Goal: Communication & Community: Answer question/provide support

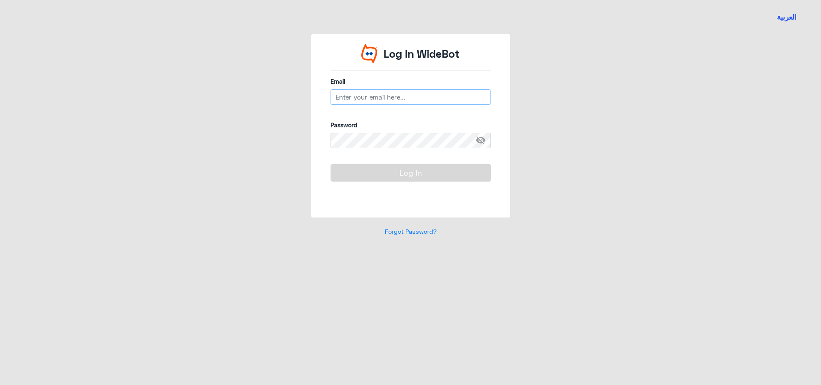
type input "[EMAIL_ADDRESS][DOMAIN_NAME]"
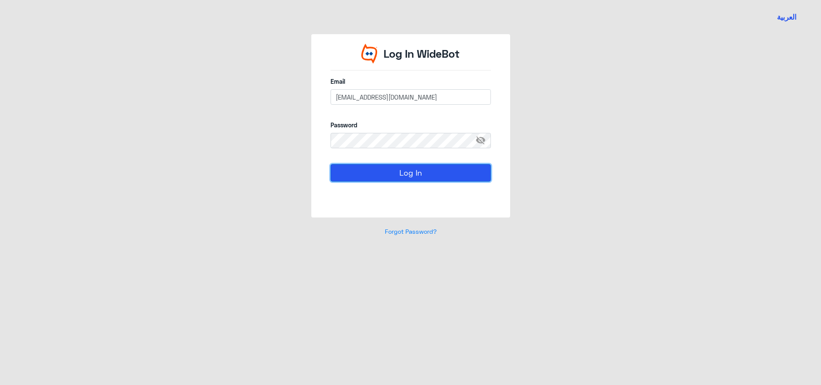
click at [407, 179] on button "Log In" at bounding box center [410, 172] width 160 height 17
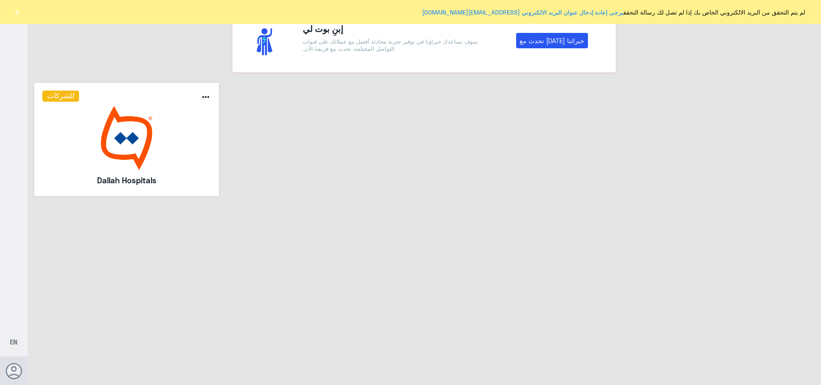
click at [15, 12] on button "×" at bounding box center [17, 12] width 9 height 9
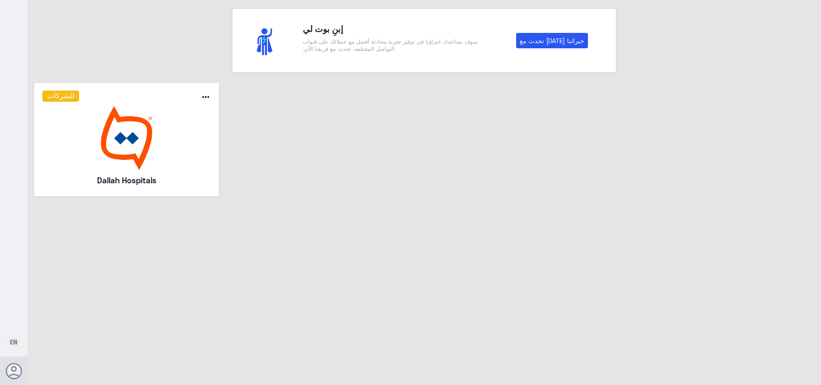
click at [87, 123] on img at bounding box center [126, 138] width 169 height 64
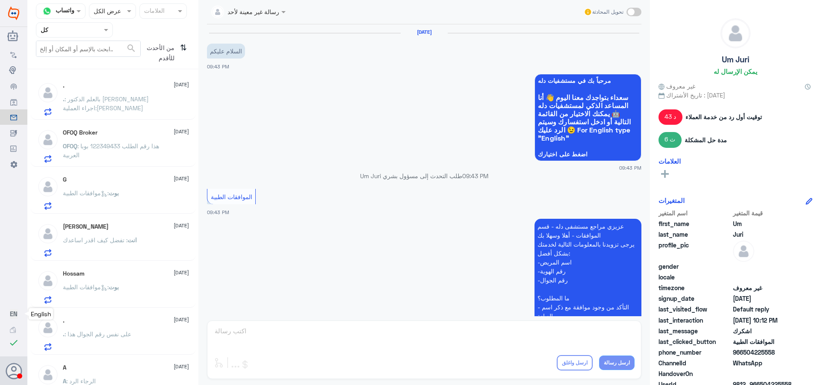
scroll to position [221, 0]
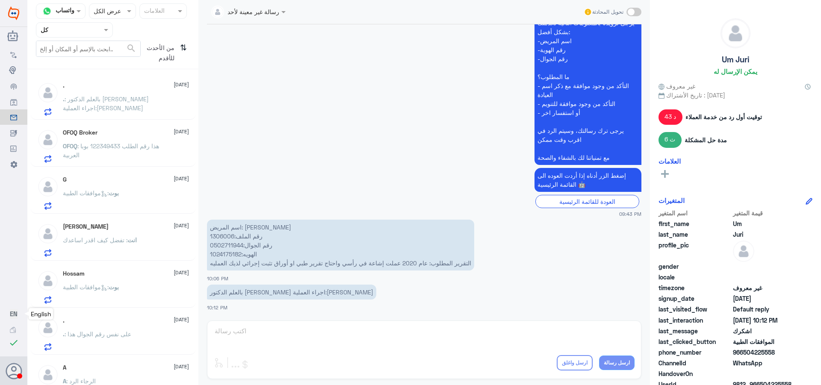
click at [14, 316] on span "EN" at bounding box center [14, 314] width 8 height 8
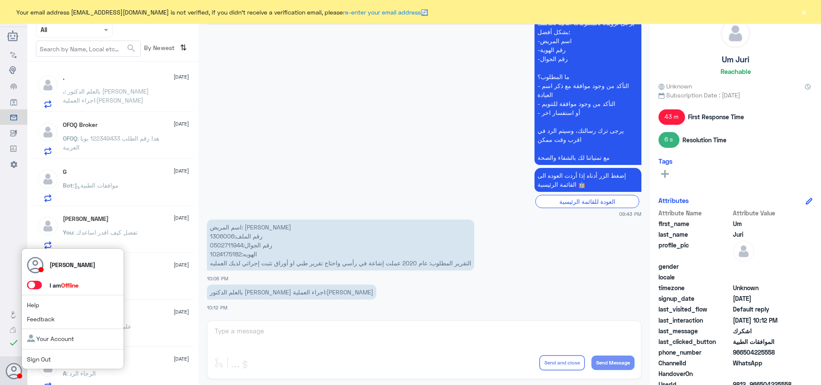
click at [32, 287] on span at bounding box center [34, 285] width 15 height 9
click at [0, 0] on input "checkbox" at bounding box center [0, 0] width 0 height 0
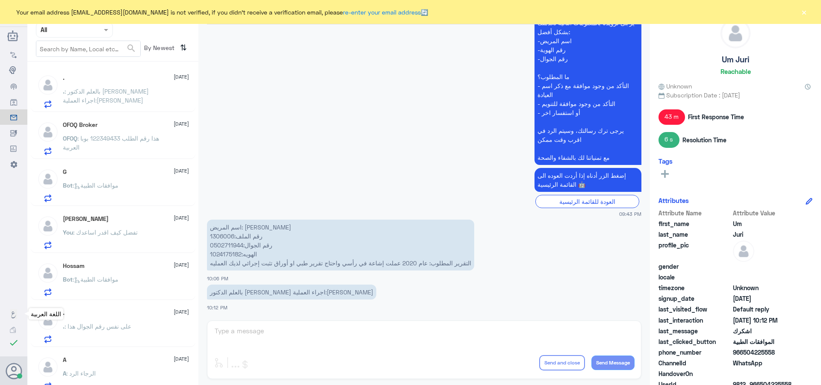
drag, startPoint x: 12, startPoint y: 313, endPoint x: 12, endPoint y: 317, distance: 4.3
click at [12, 313] on icon at bounding box center [13, 315] width 7 height 7
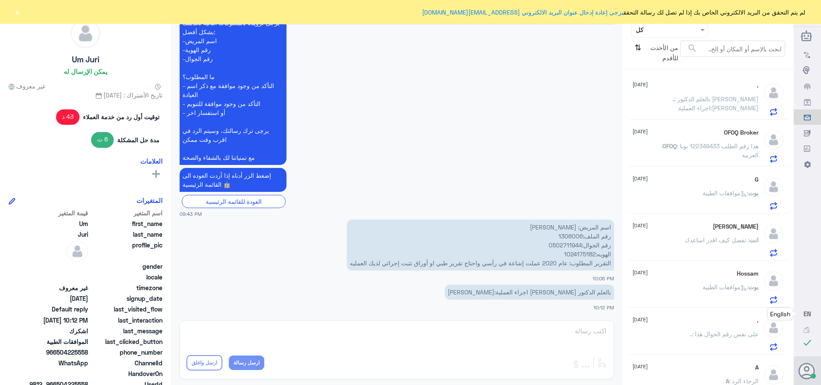
click at [705, 95] on span ": بالعلم الدكتور [PERSON_NAME] اجراء العملية:[PERSON_NAME]" at bounding box center [716, 103] width 84 height 16
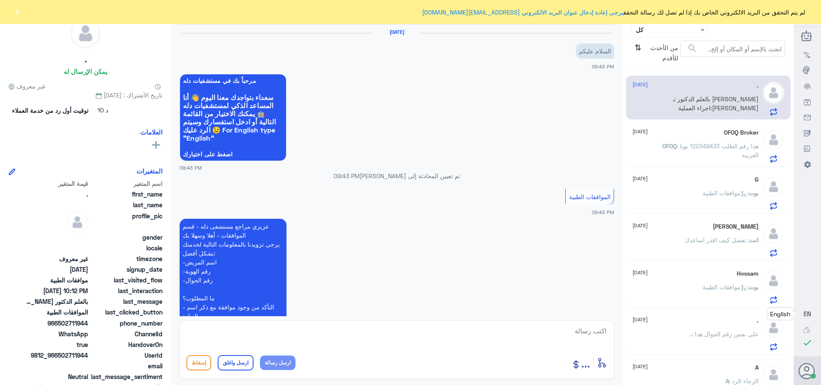
scroll to position [221, 0]
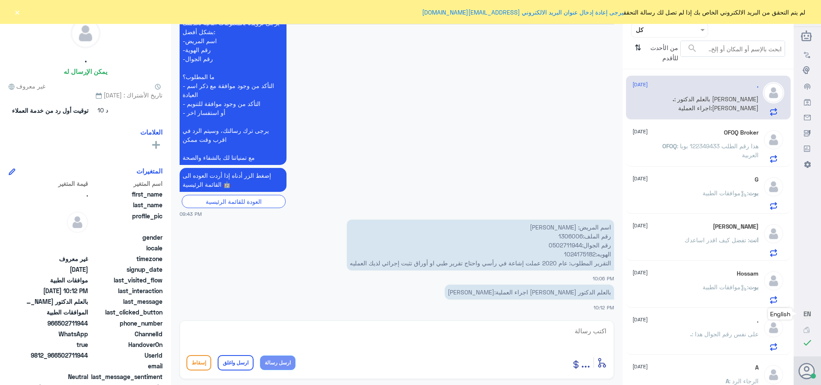
click at [704, 140] on div "OFOQ Broker [DATE] OFOQ : هذا رقم الطلب 122349433 بوبا العربية" at bounding box center [695, 146] width 126 height 34
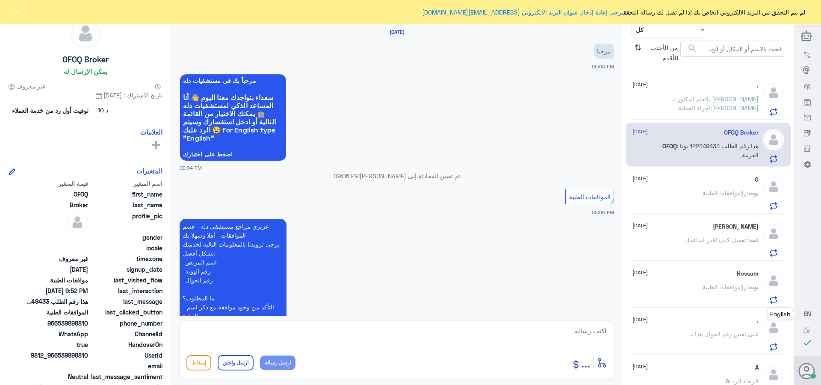
scroll to position [824, 0]
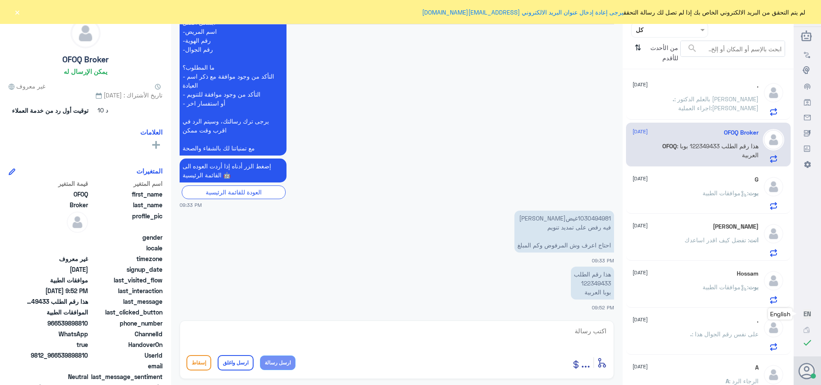
click at [690, 103] on p ". : بالعلم الدكتور [PERSON_NAME] اجراء العملية:[PERSON_NAME]" at bounding box center [710, 104] width 96 height 21
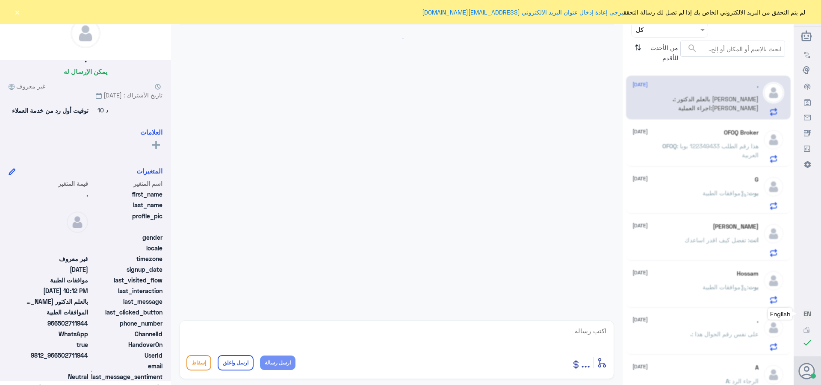
scroll to position [221, 0]
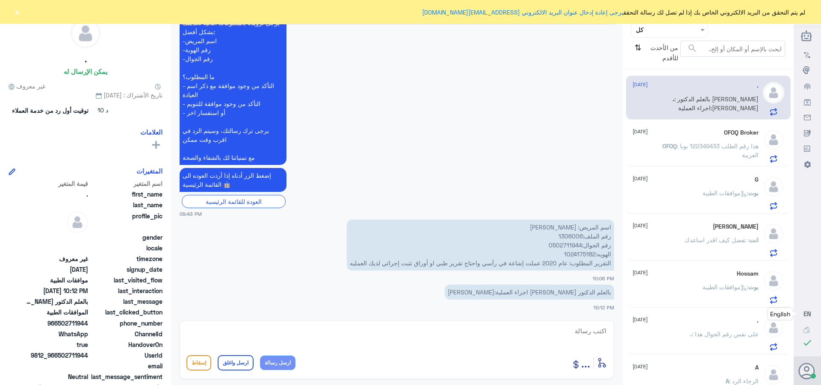
click at [571, 238] on p "اسم المريض: [PERSON_NAME] رقم الملف:1306006 رقم الجوال:0502711944 الهويه:102417…" at bounding box center [480, 245] width 267 height 51
copy p "1306006"
click at [571, 328] on textarea at bounding box center [396, 335] width 421 height 21
type textarea "السلام عليكم ورحمه الله وبركاته"
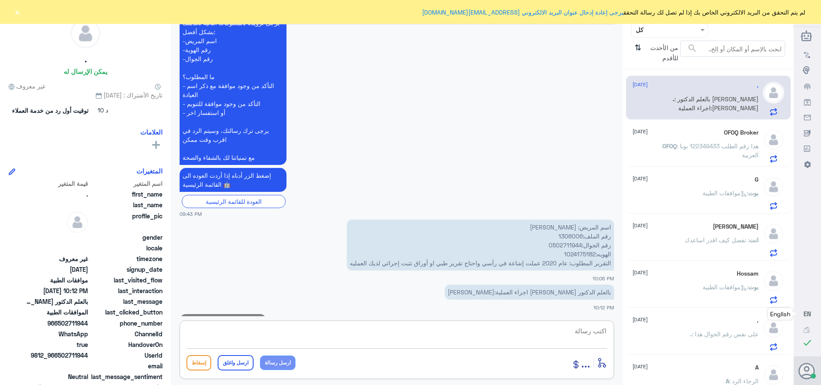
scroll to position [249, 0]
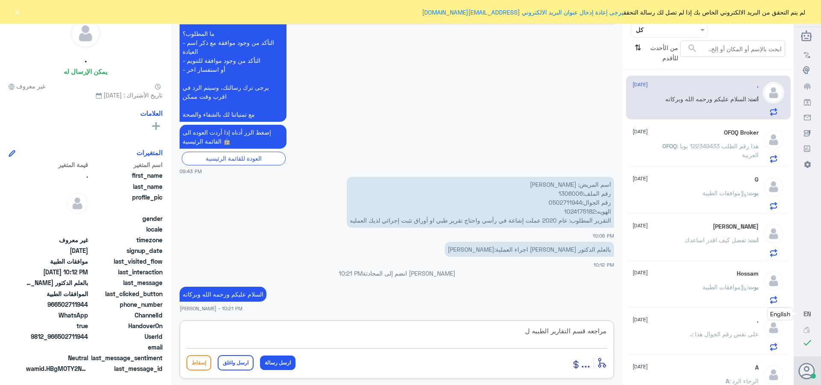
type textarea "مراجعه قسم التقارير الطبيه"
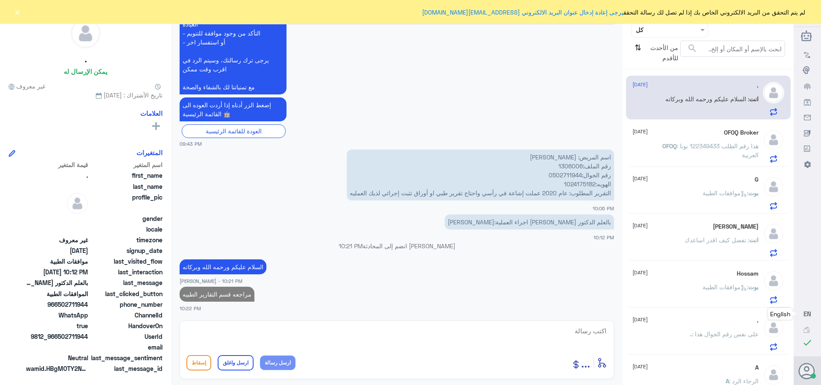
click at [699, 139] on div "OFOQ Broker [DATE] OFOQ : هذا رقم الطلب 122349433 بوبا العربية" at bounding box center [695, 146] width 126 height 34
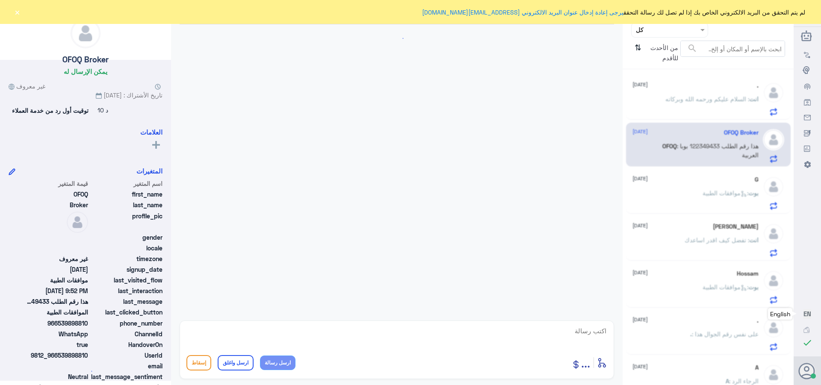
scroll to position [824, 0]
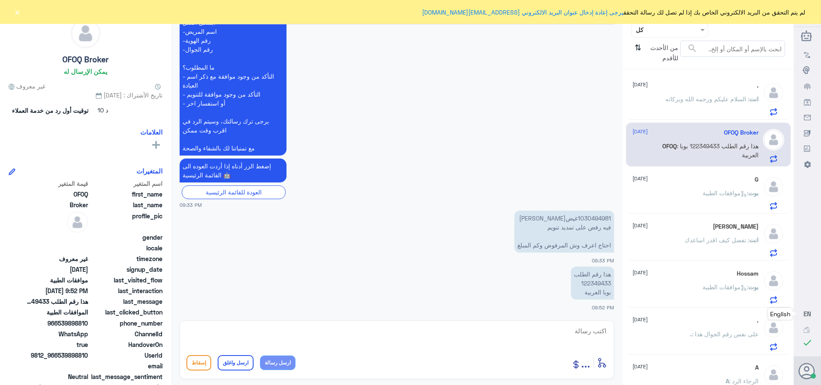
click at [16, 12] on button "×" at bounding box center [17, 12] width 9 height 9
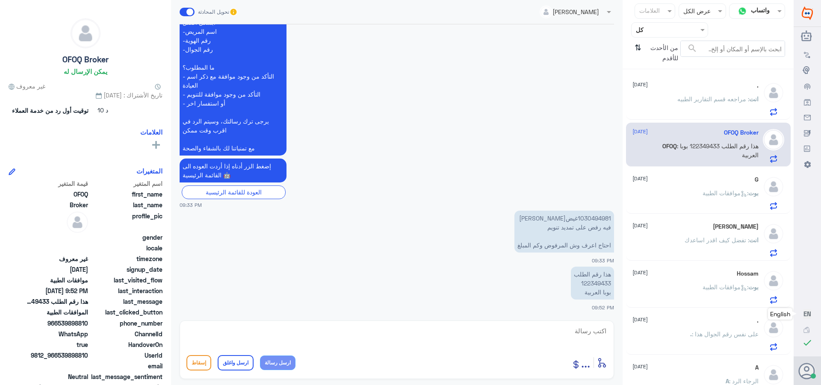
click at [647, 29] on div at bounding box center [669, 30] width 76 height 10
click at [650, 80] on div "الوارد لديك" at bounding box center [669, 87] width 77 height 20
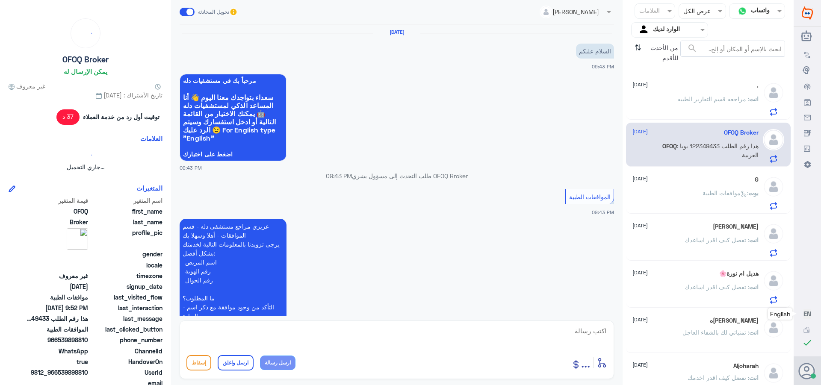
scroll to position [292, 0]
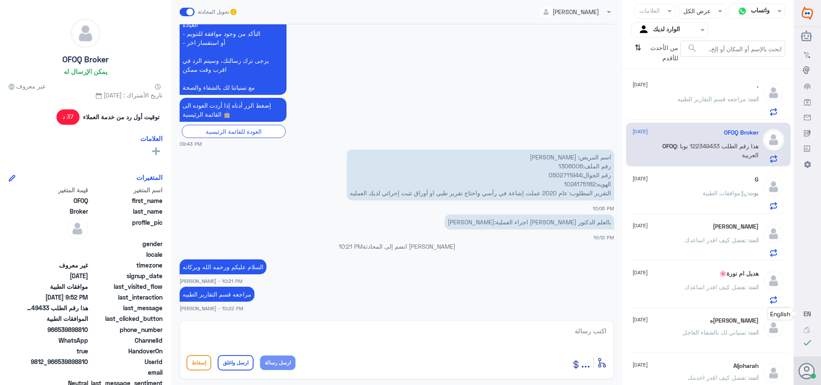
click at [679, 28] on input "text" at bounding box center [676, 30] width 47 height 10
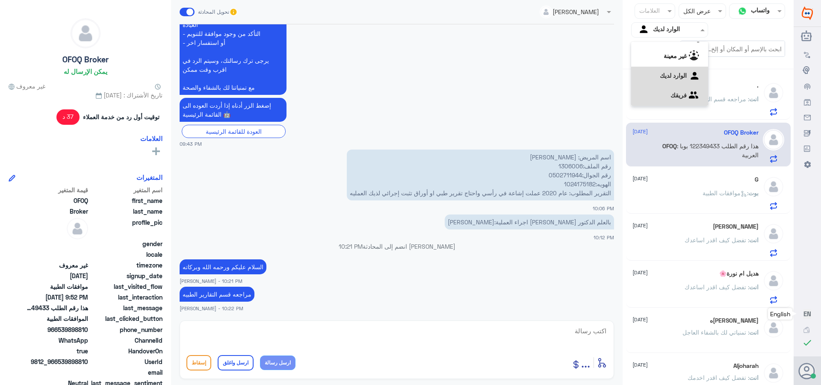
click at [672, 89] on div "فريقك" at bounding box center [669, 96] width 77 height 20
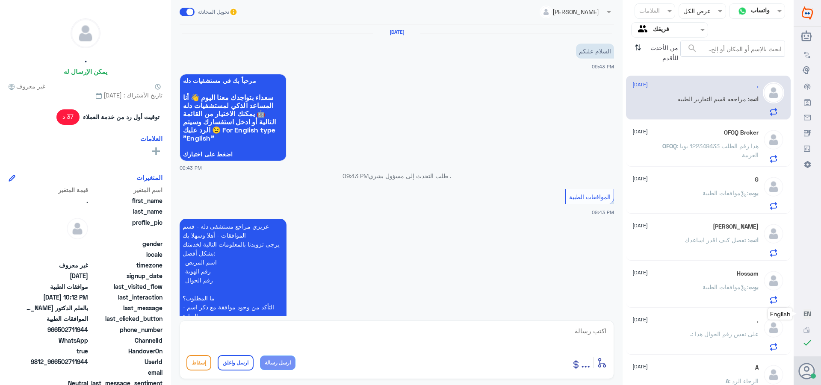
scroll to position [292, 0]
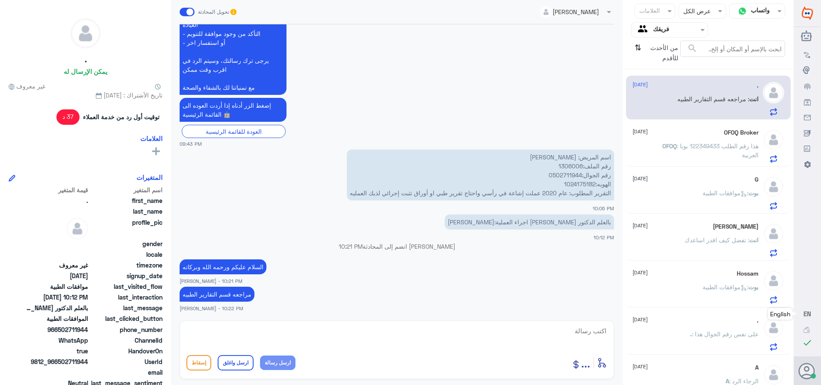
click at [702, 189] on p "بوت : موافقات الطبية" at bounding box center [730, 199] width 56 height 21
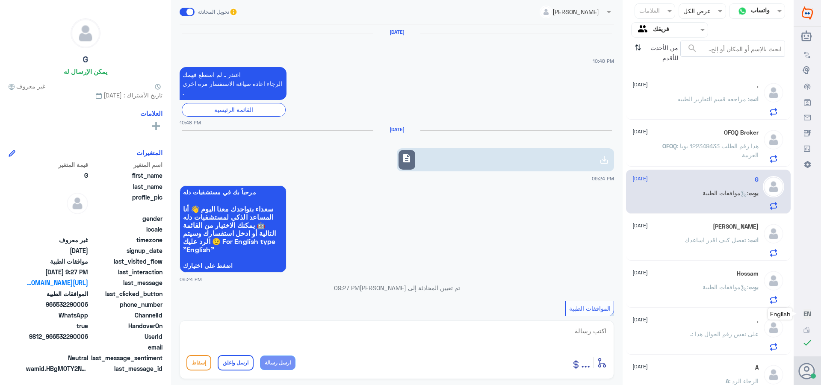
scroll to position [230, 0]
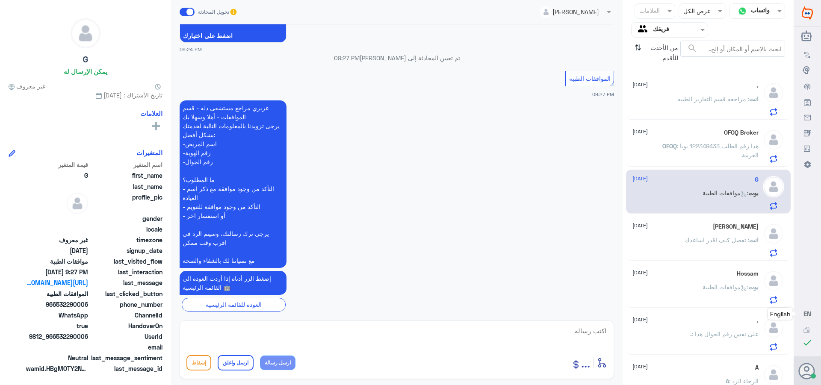
click at [691, 232] on div "[PERSON_NAME] [DATE] انت : تفضل كيف اقدر اساعدك" at bounding box center [695, 240] width 126 height 34
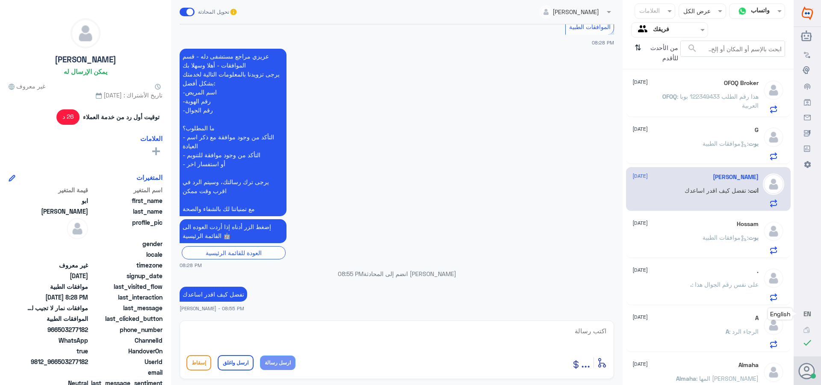
scroll to position [86, 0]
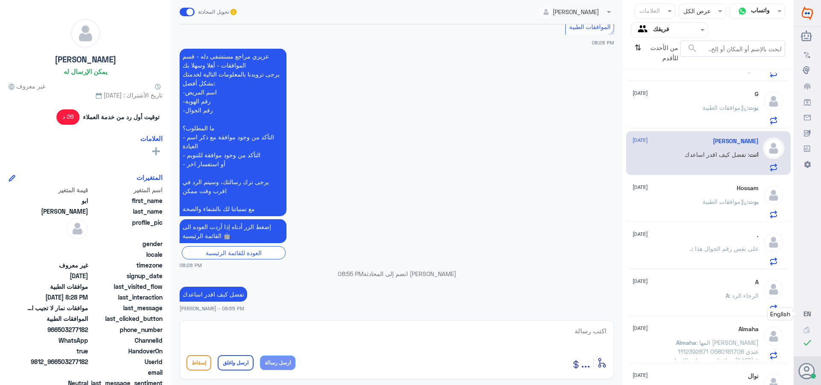
click at [702, 209] on p "بوت : موافقات الطبية" at bounding box center [730, 207] width 56 height 21
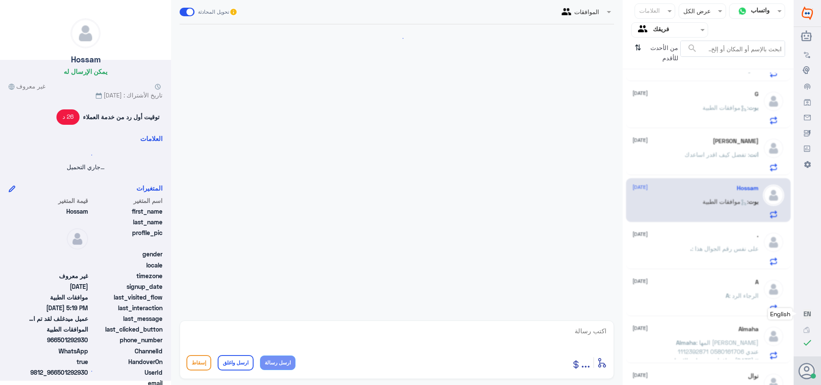
click at [704, 241] on div ". [DATE] . : على نفس رقم الجوال هذا" at bounding box center [695, 249] width 126 height 34
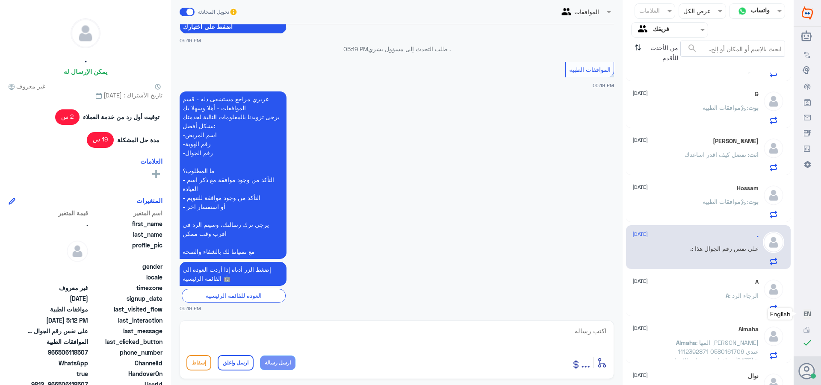
scroll to position [1848, 0]
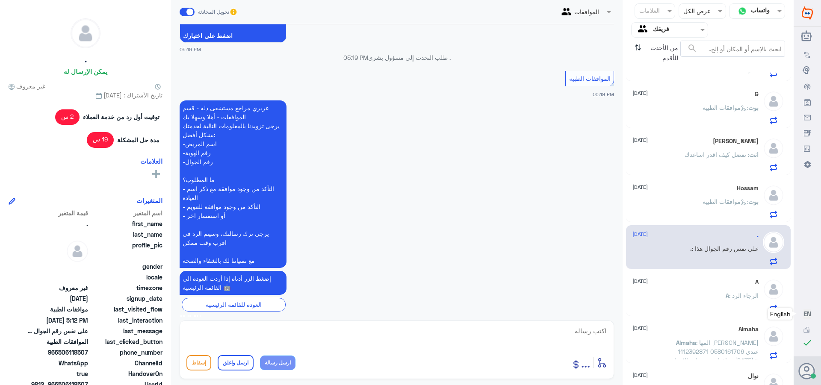
click at [688, 283] on div "A [DATE]" at bounding box center [695, 282] width 126 height 7
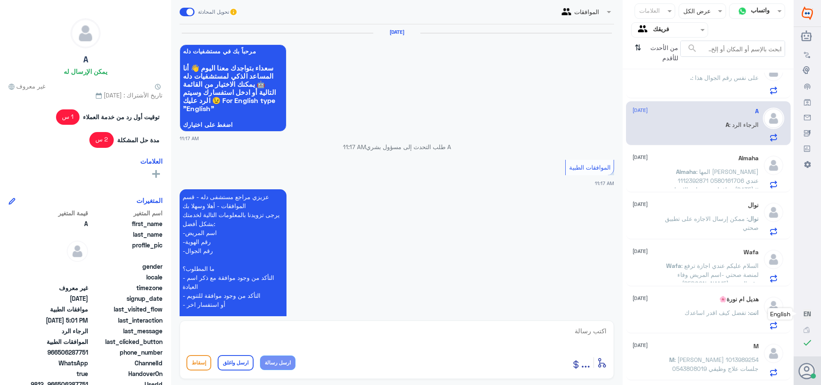
scroll to position [756, 0]
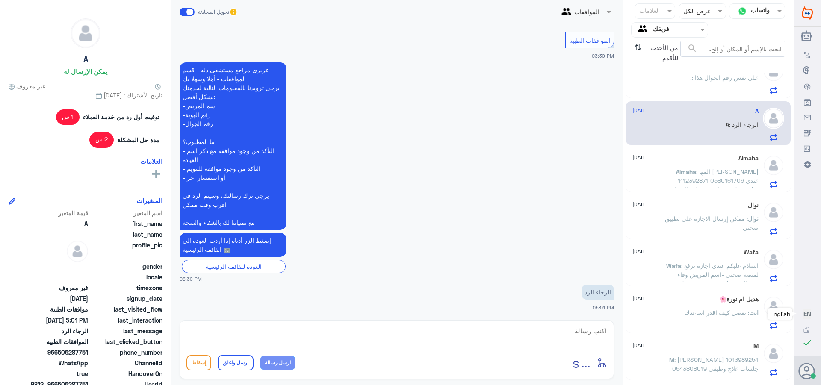
click at [701, 179] on span ": المها [PERSON_NAME] 1112392871 0580161706 عندي موافقات عند طب الاسنان [DATE] …" at bounding box center [713, 221] width 91 height 106
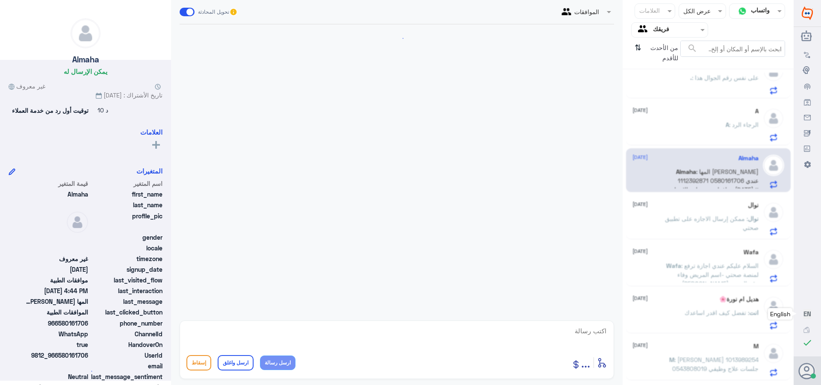
scroll to position [738, 0]
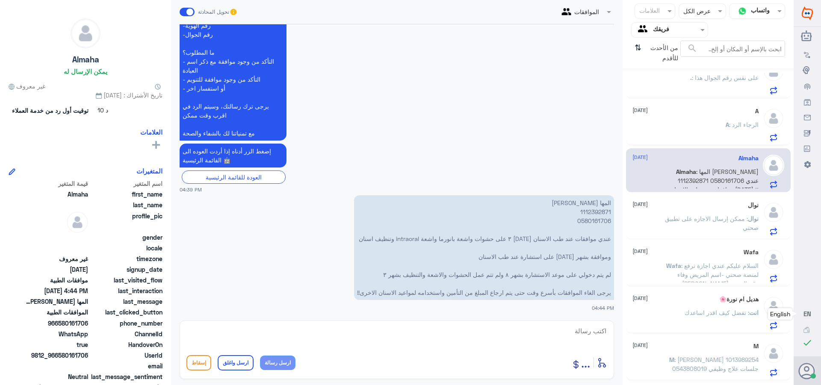
click at [689, 215] on p "نوال : ممكن إرسال الاجازه على تطبيق صحتي" at bounding box center [710, 224] width 96 height 21
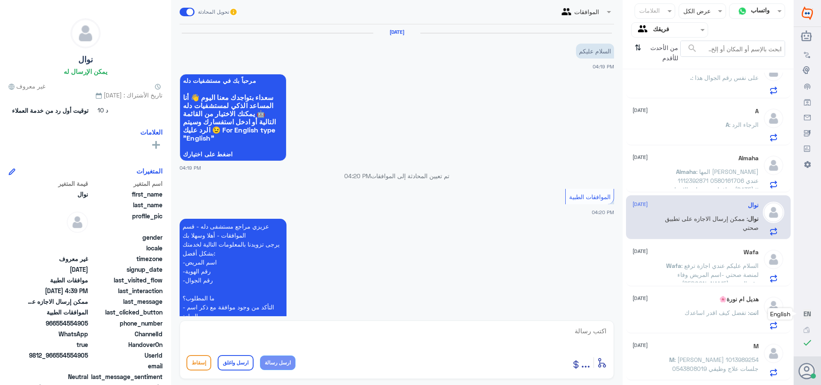
scroll to position [156, 0]
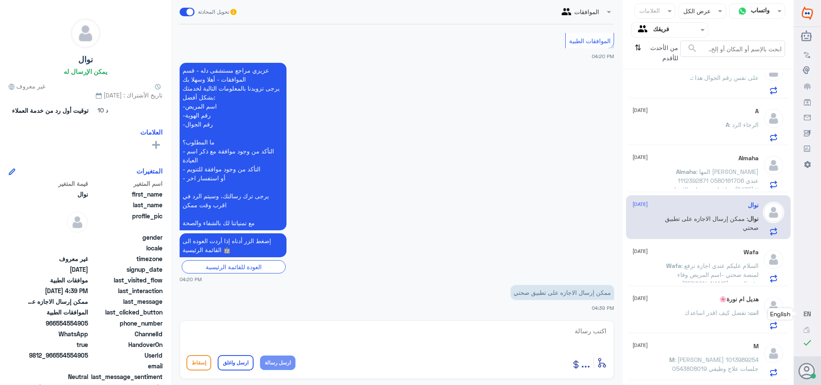
click at [715, 263] on span ": السلام عليكم عندي اجازة ترفع لمنصة صحتي -اسم المريض وفاء [PERSON_NAME] -رقم ا…" at bounding box center [717, 288] width 81 height 52
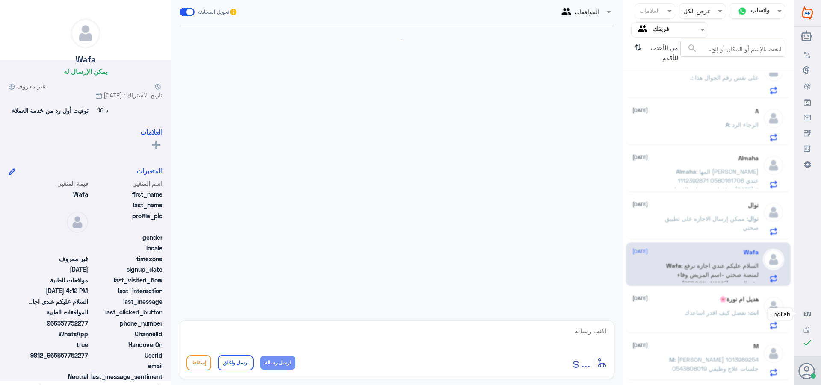
scroll to position [1247, 0]
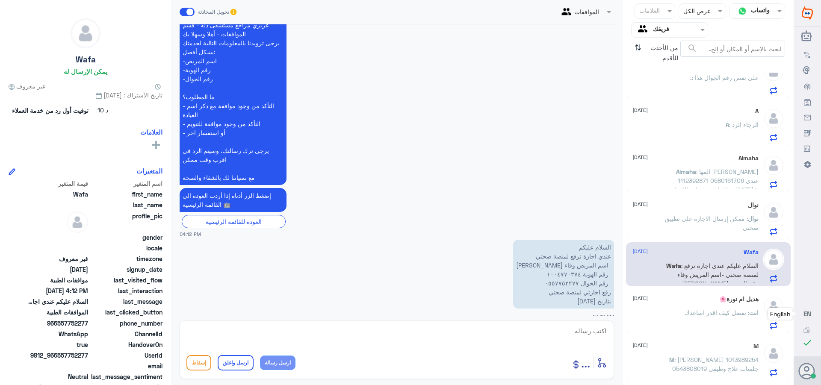
click at [687, 297] on div "هديل ام نورة🌸 [DATE]" at bounding box center [695, 299] width 126 height 7
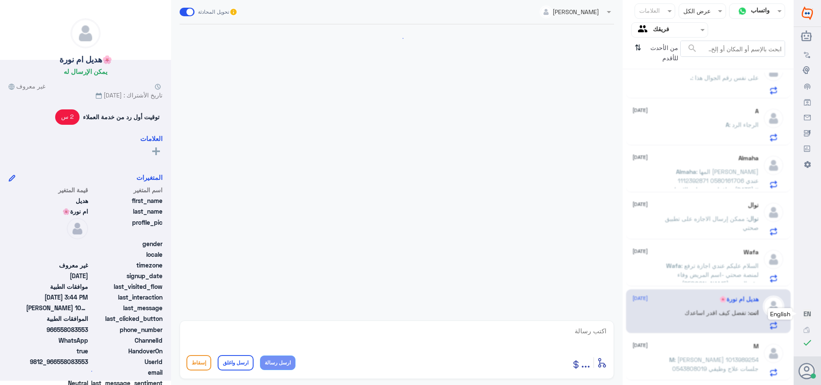
scroll to position [523, 0]
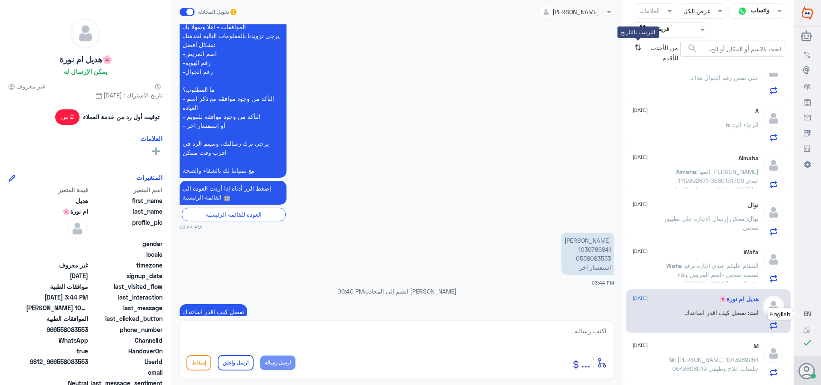
click at [636, 45] on icon "⇅" at bounding box center [637, 52] width 7 height 22
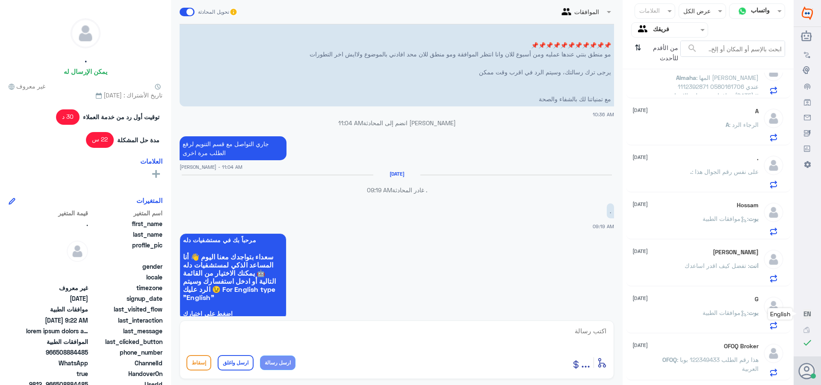
scroll to position [0, 0]
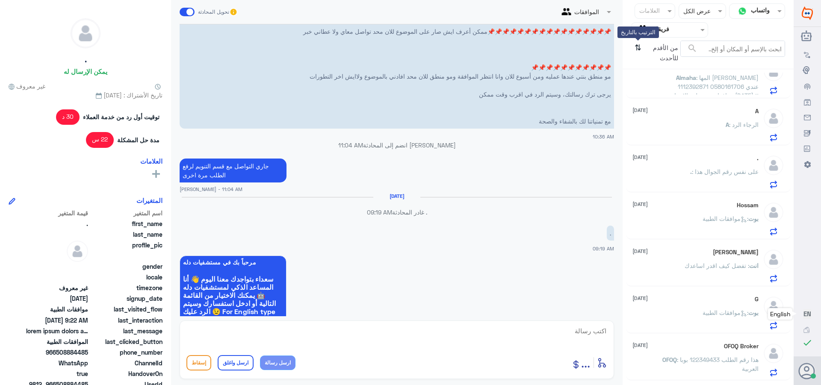
click at [638, 47] on icon "⇅" at bounding box center [637, 52] width 7 height 22
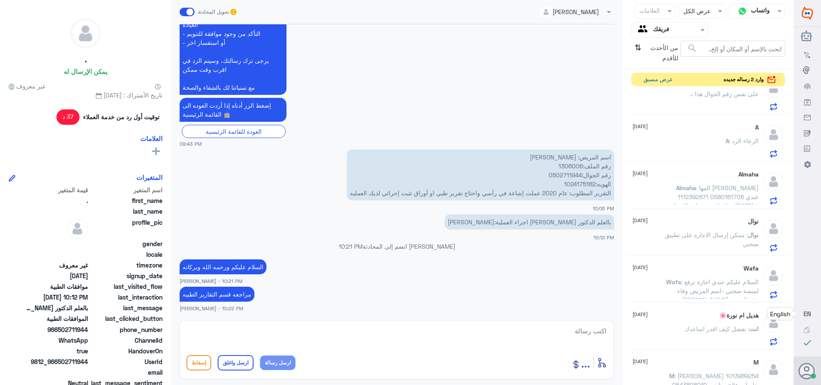
click at [650, 75] on button "عرض مسبق" at bounding box center [658, 79] width 36 height 13
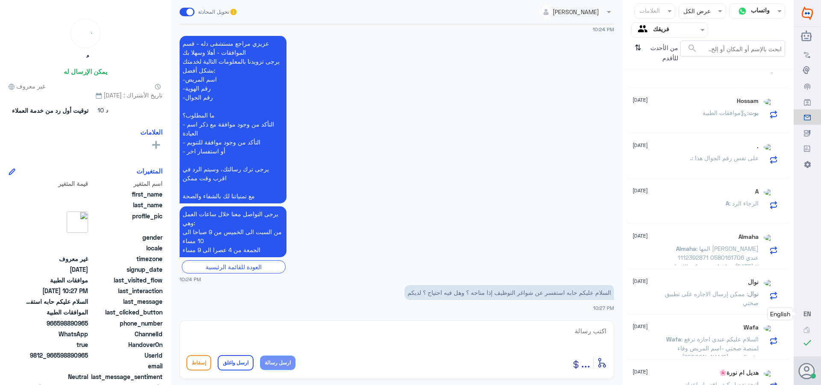
scroll to position [257, 0]
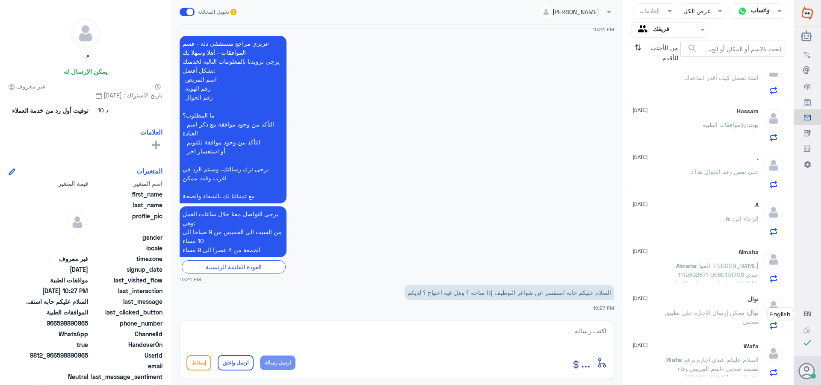
click at [702, 80] on span ": تفضل كيف اقدر اساعدك" at bounding box center [717, 77] width 65 height 7
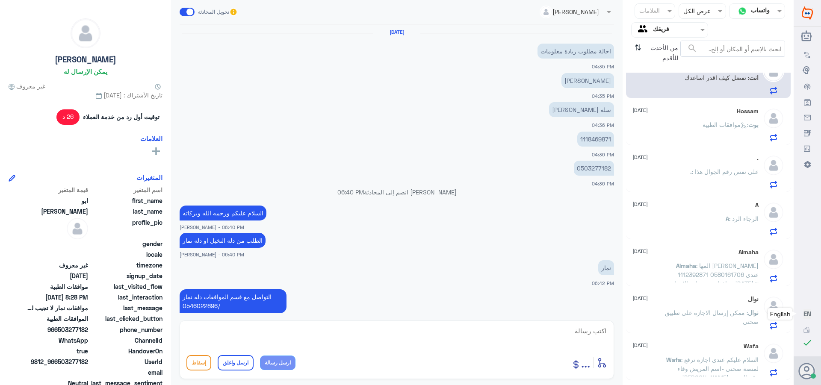
scroll to position [495, 0]
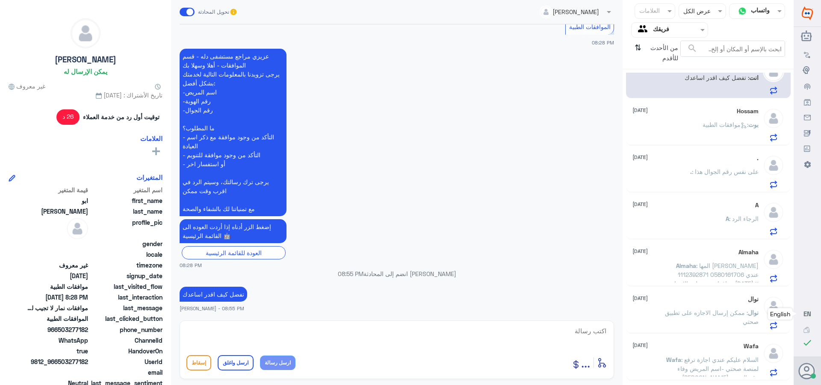
click at [666, 29] on input "text" at bounding box center [676, 30] width 47 height 10
click at [661, 73] on لديك "الوارد لديك" at bounding box center [673, 75] width 27 height 7
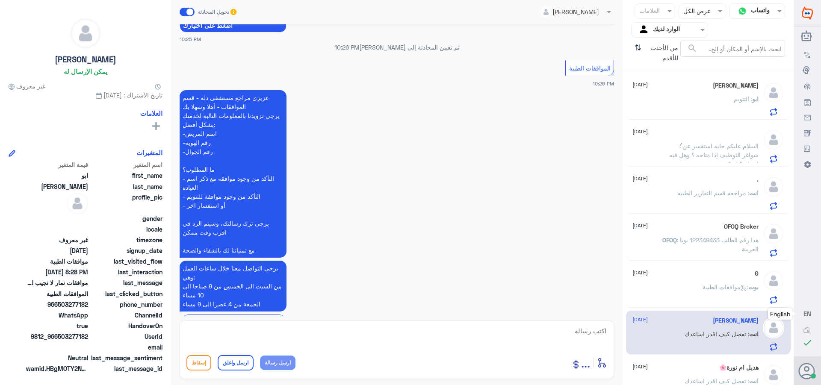
scroll to position [248, 0]
